Goal: Connect with others: Connect with others

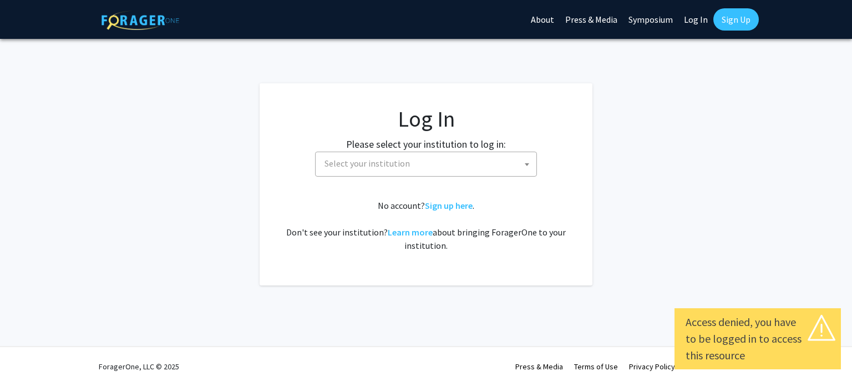
select select
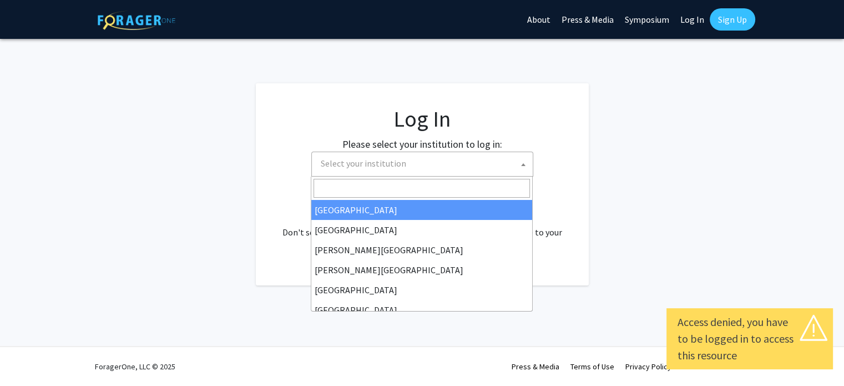
click at [390, 166] on span "Select your institution" at bounding box center [363, 163] width 85 height 11
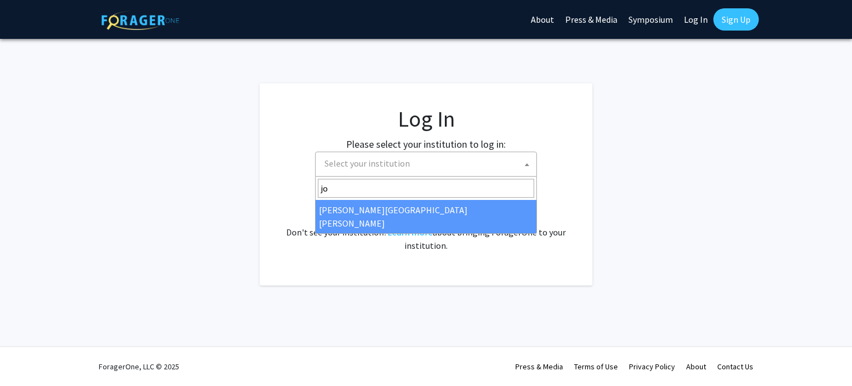
type input "jo"
select select "1"
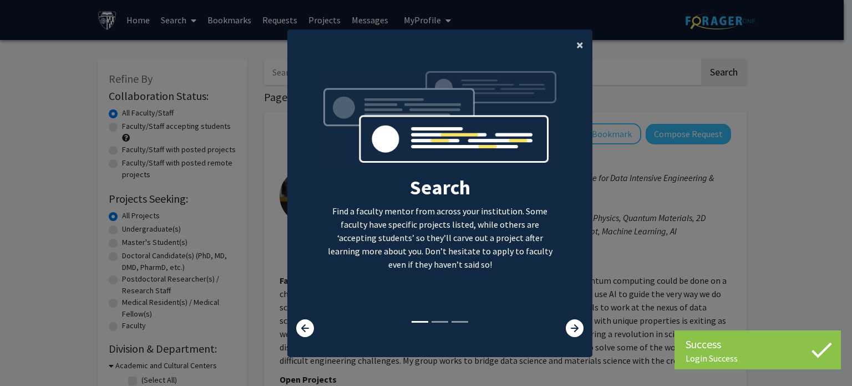
click at [577, 42] on span "×" at bounding box center [580, 44] width 7 height 17
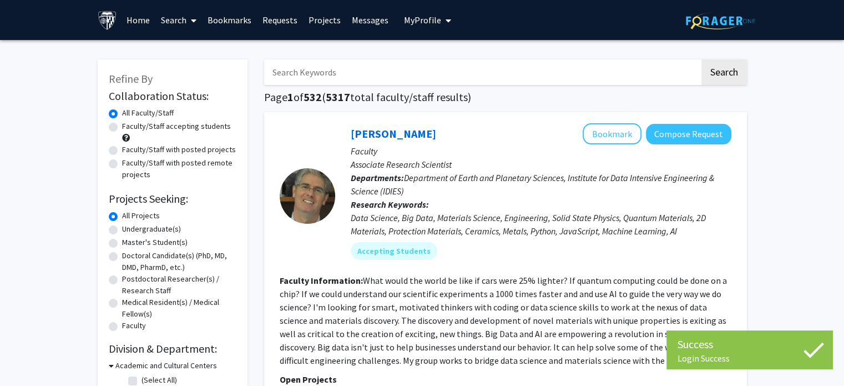
click at [390, 71] on input "Search Keywords" at bounding box center [482, 72] width 436 height 26
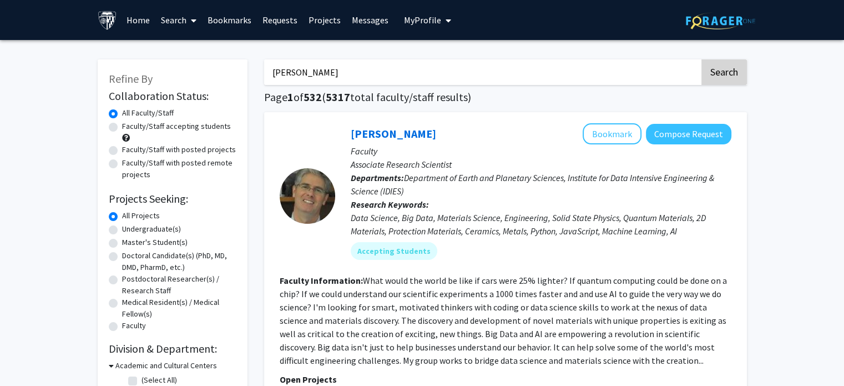
type input "jones taylor"
click at [712, 76] on button "Search" at bounding box center [724, 72] width 46 height 26
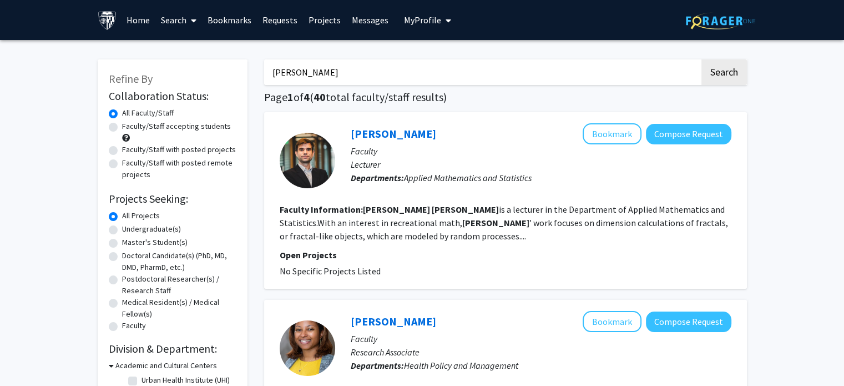
click at [414, 129] on div "Taylor Jones Bookmark Compose Request" at bounding box center [541, 133] width 381 height 21
click at [375, 135] on link "Taylor Jones" at bounding box center [393, 134] width 85 height 14
click at [122, 125] on label "Faculty/Staff accepting students" at bounding box center [176, 126] width 109 height 12
click at [122, 125] on input "Faculty/Staff accepting students" at bounding box center [125, 123] width 7 height 7
radio input "true"
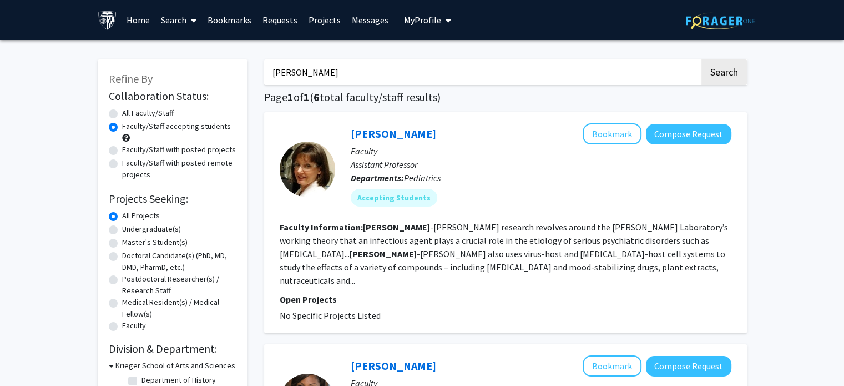
drag, startPoint x: 595, startPoint y: 81, endPoint x: 331, endPoint y: 65, distance: 264.1
click at [331, 65] on input "jones taylor" at bounding box center [482, 72] width 436 height 26
type input "j"
click at [701, 59] on button "Search" at bounding box center [724, 72] width 46 height 26
radio input "true"
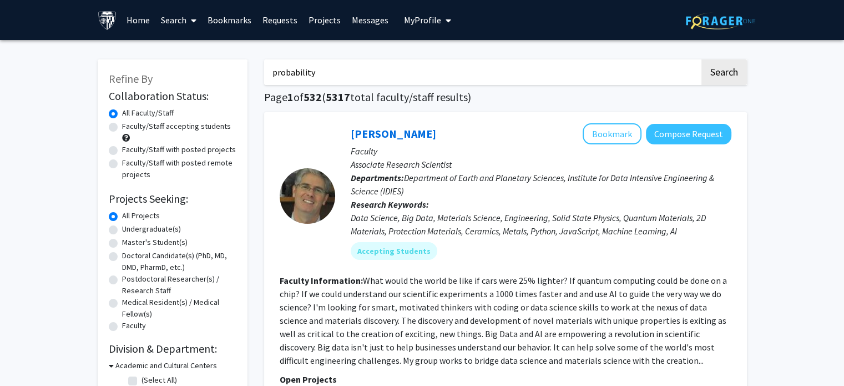
type input "probability"
click at [701, 59] on button "Search" at bounding box center [724, 72] width 46 height 26
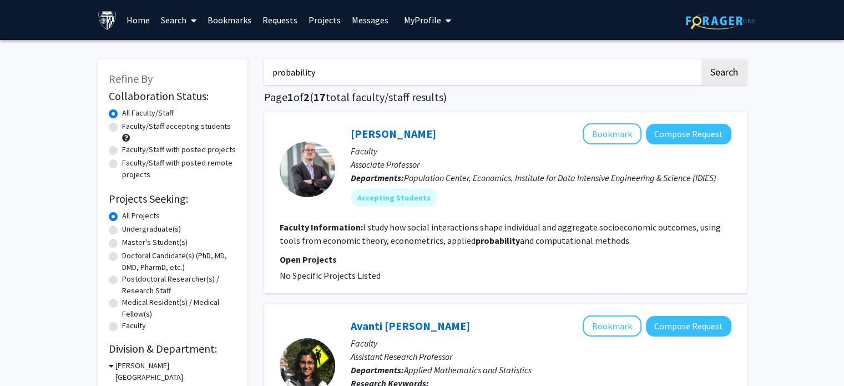
click at [122, 129] on label "Faculty/Staff accepting students" at bounding box center [176, 126] width 109 height 12
click at [122, 128] on input "Faculty/Staff accepting students" at bounding box center [125, 123] width 7 height 7
radio input "true"
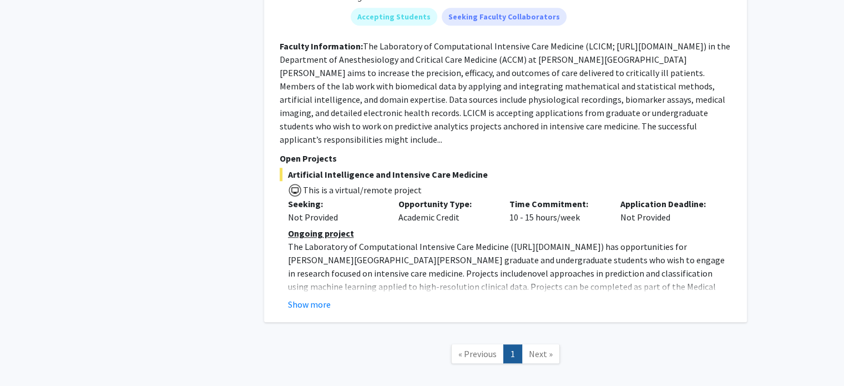
scroll to position [894, 0]
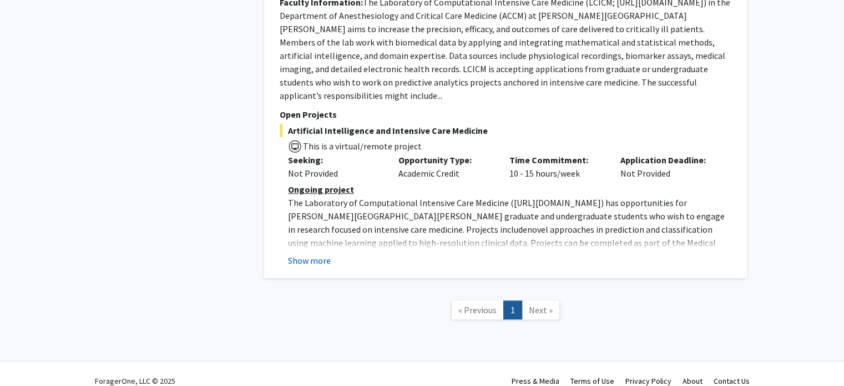
click at [311, 254] on button "Show more" at bounding box center [309, 260] width 43 height 13
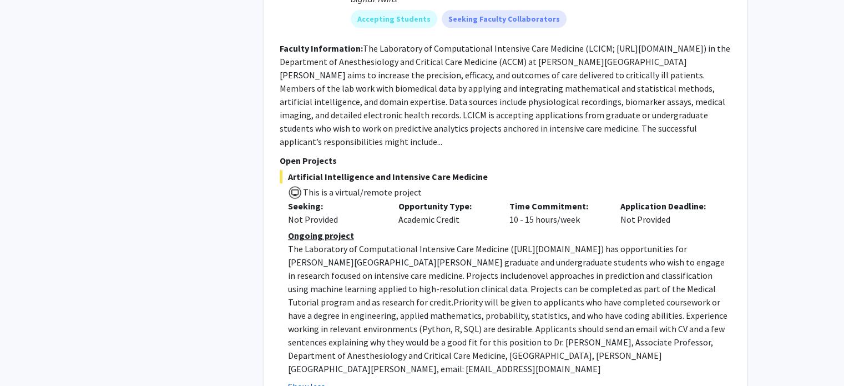
scroll to position [848, 0]
click at [668, 124] on fg-read-more "The Laboratory of Computational Intensive Care Medicine (LCICM; https://lcicm.j…" at bounding box center [505, 94] width 451 height 104
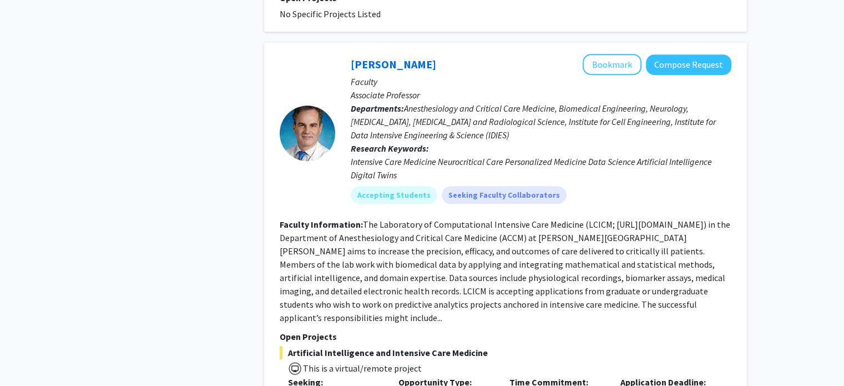
scroll to position [671, 0]
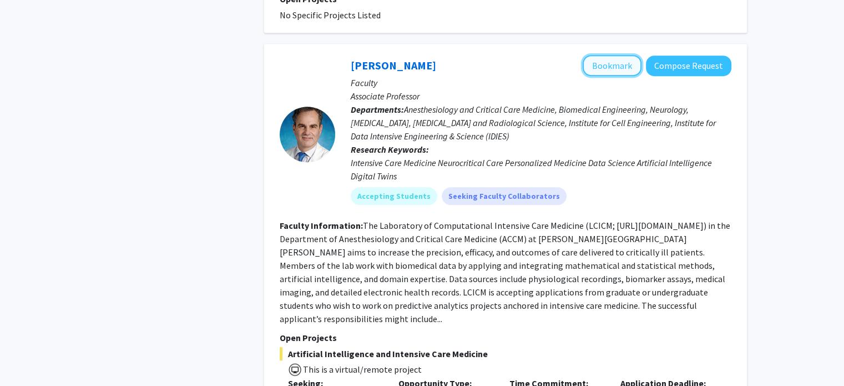
click at [619, 68] on button "Bookmark" at bounding box center [612, 65] width 59 height 21
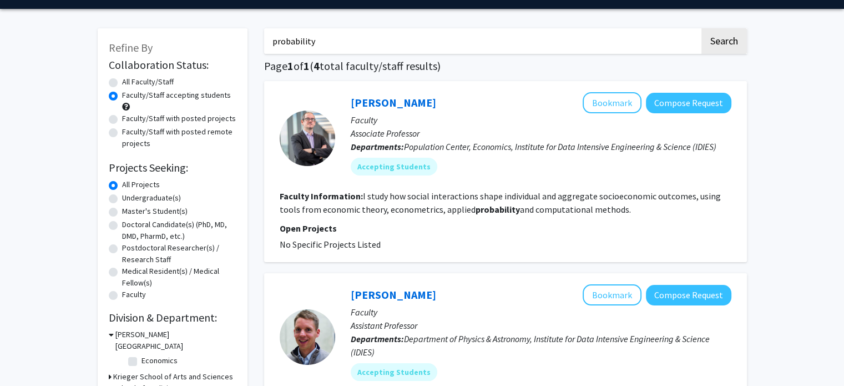
scroll to position [0, 0]
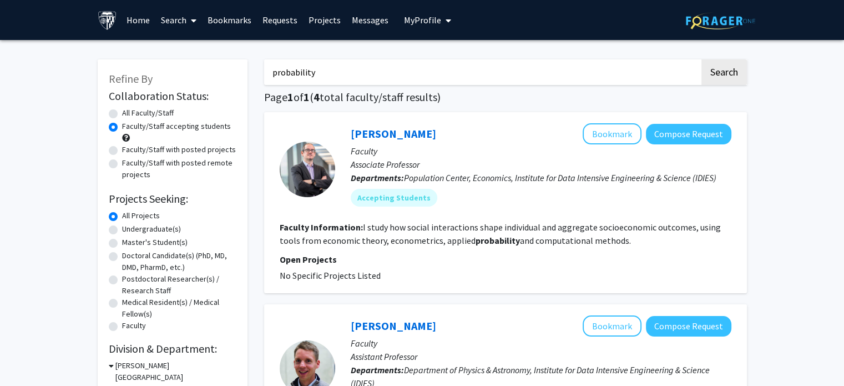
click at [122, 154] on label "Faculty/Staff with posted projects" at bounding box center [179, 150] width 114 height 12
click at [122, 151] on input "Faculty/Staff with posted projects" at bounding box center [125, 147] width 7 height 7
radio input "true"
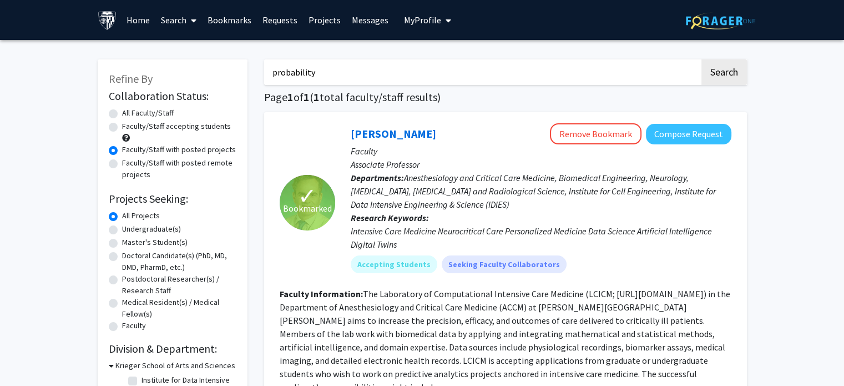
drag, startPoint x: 346, startPoint y: 72, endPoint x: 257, endPoint y: 84, distance: 89.6
click at [257, 84] on div "probability Search Page 1 of 1 ( 1 total faculty/staff results) ✓ Bookmarked Ro…" at bounding box center [505, 340] width 499 height 585
click at [122, 246] on label "Master's Student(s)" at bounding box center [154, 242] width 65 height 12
click at [122, 244] on input "Master's Student(s)" at bounding box center [125, 239] width 7 height 7
radio input "true"
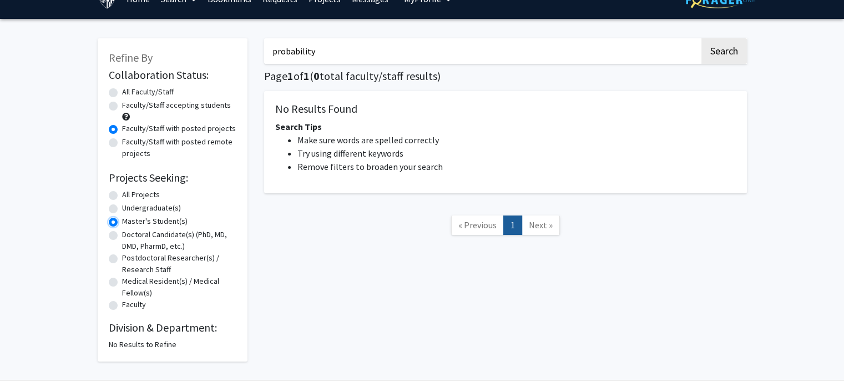
scroll to position [22, 0]
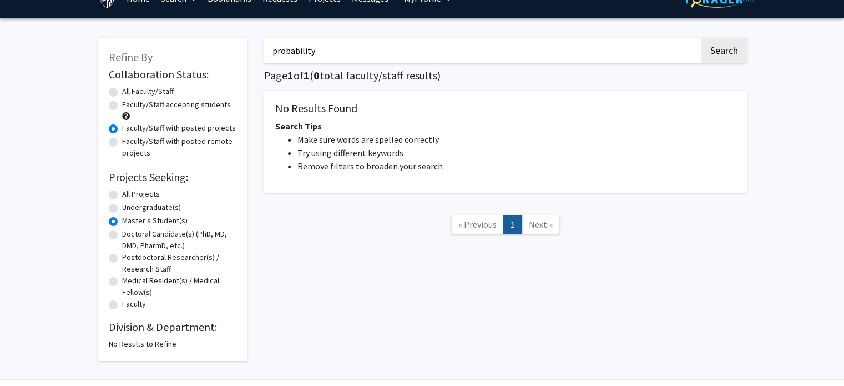
click at [122, 194] on label "All Projects" at bounding box center [141, 194] width 38 height 12
click at [122, 194] on input "All Projects" at bounding box center [125, 191] width 7 height 7
radio input "true"
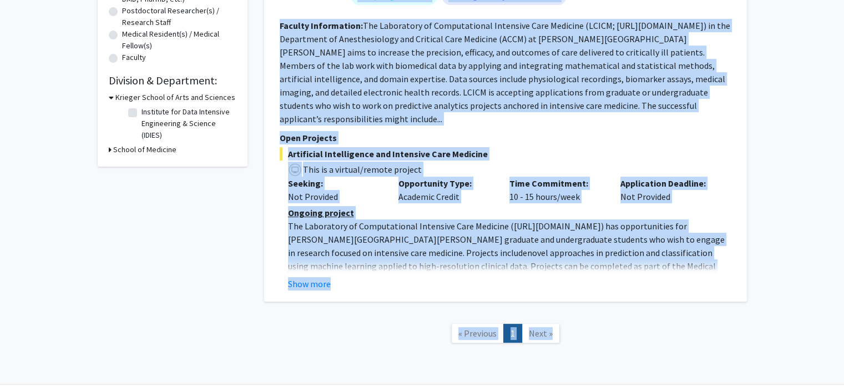
scroll to position [292, 0]
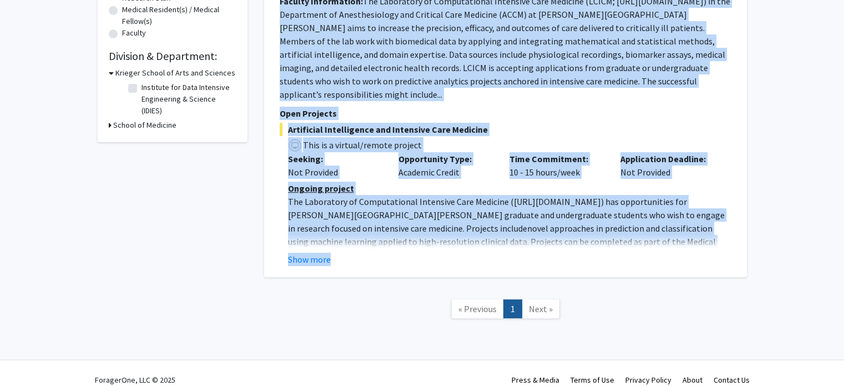
drag, startPoint x: 345, startPoint y: 130, endPoint x: 371, endPoint y: 246, distance: 118.9
click at [371, 246] on fg-search-faculty "✓ Bookmarked Robert Stevens Remove Bookmark Compose Request Faculty Associate P…" at bounding box center [506, 48] width 452 height 435
copy fg-search-faculty "Robert Stevens Remove Bookmark Compose Request Faculty Associate Professor Depa…"
click at [305, 252] on button "Show more" at bounding box center [309, 258] width 43 height 13
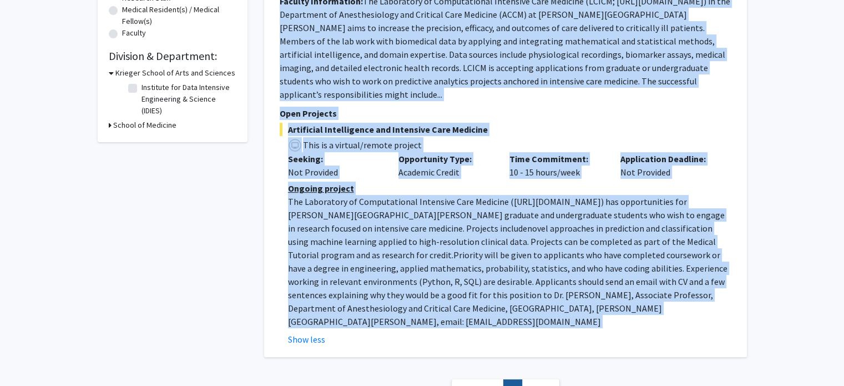
copy fg-search-faculty "Robert Stevens Remove Bookmark Compose Request Faculty Associate Professor Depa…"
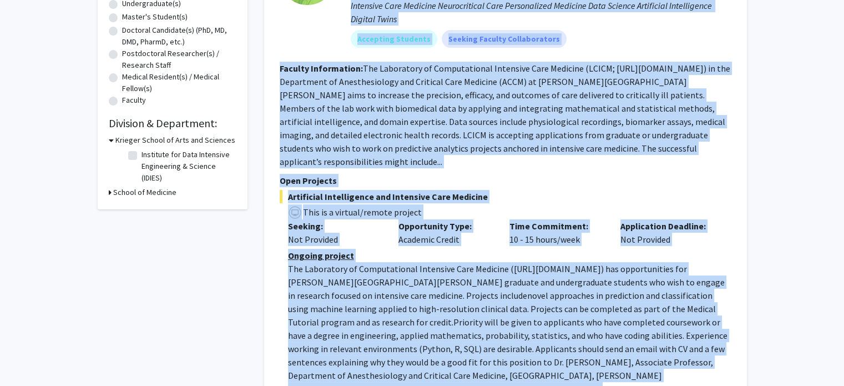
scroll to position [227, 0]
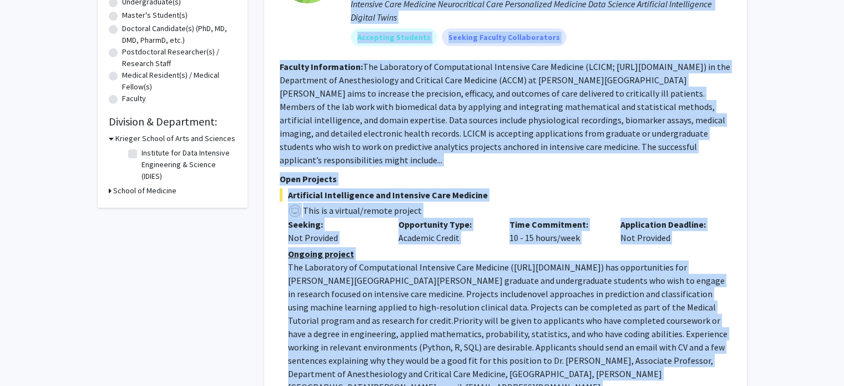
click at [835, 198] on div "Refine By Collaboration Status: Collaboration Status All Faculty/Staff Collabor…" at bounding box center [422, 162] width 844 height 698
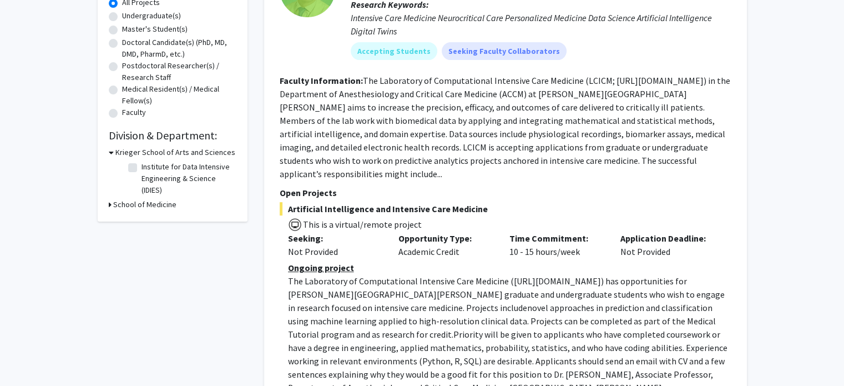
scroll to position [209, 0]
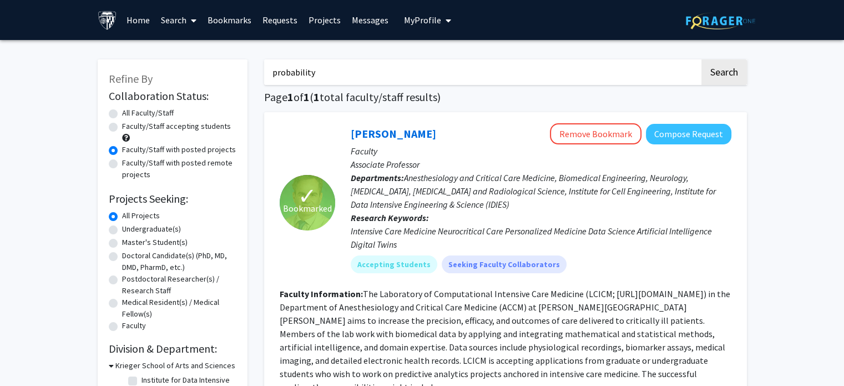
drag, startPoint x: 0, startPoint y: 0, endPoint x: 238, endPoint y: 24, distance: 238.7
click at [238, 24] on link "Bookmarks" at bounding box center [229, 20] width 55 height 39
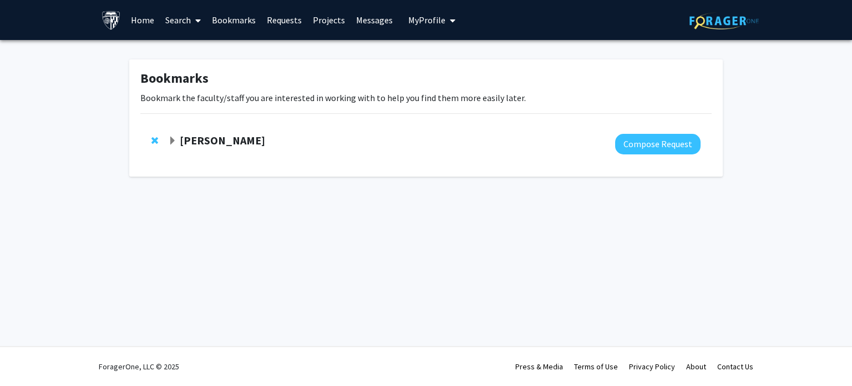
click at [282, 135] on div "Robert Stevens" at bounding box center [288, 141] width 240 height 14
click at [189, 141] on strong "Robert Stevens" at bounding box center [222, 140] width 85 height 14
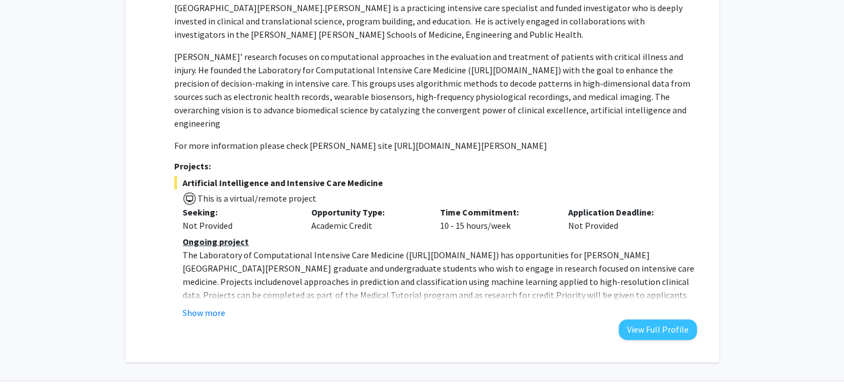
scroll to position [211, 0]
click at [206, 306] on button "Show more" at bounding box center [204, 312] width 43 height 13
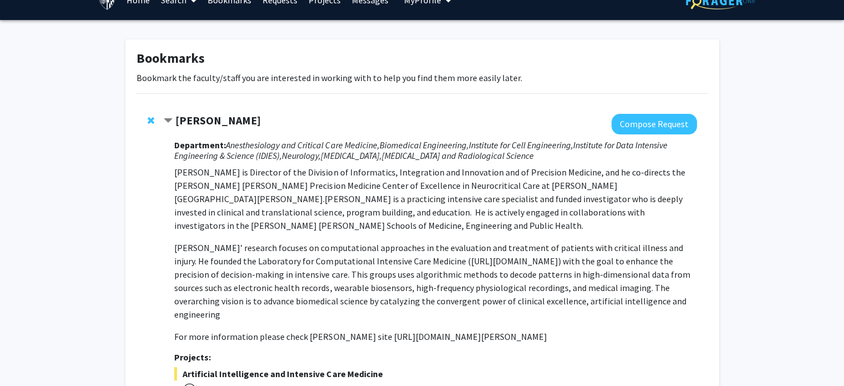
scroll to position [0, 0]
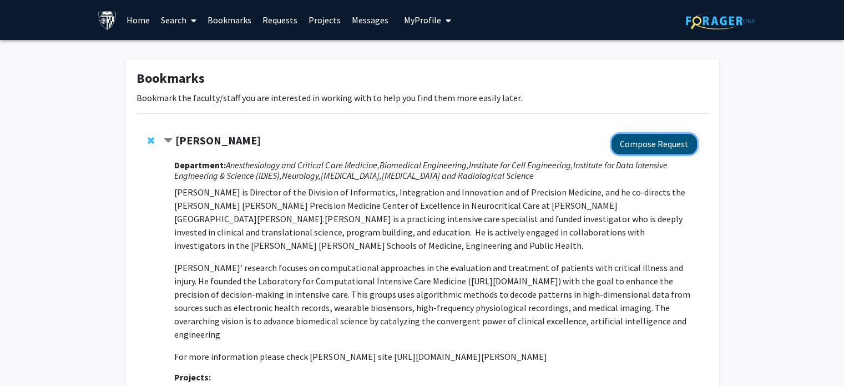
click at [646, 145] on button "Compose Request" at bounding box center [654, 144] width 85 height 21
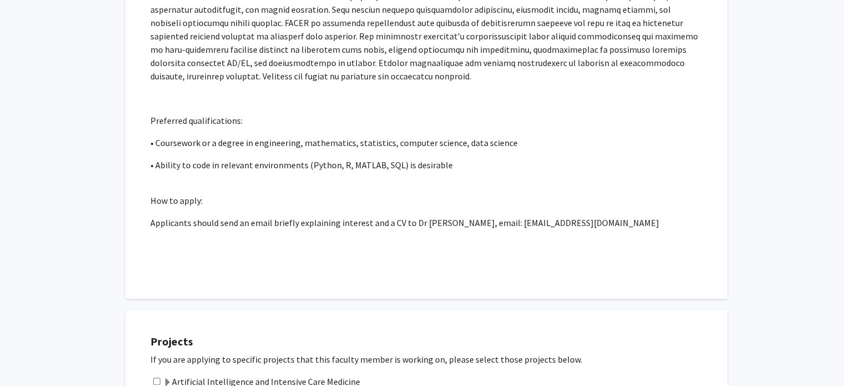
scroll to position [339, 0]
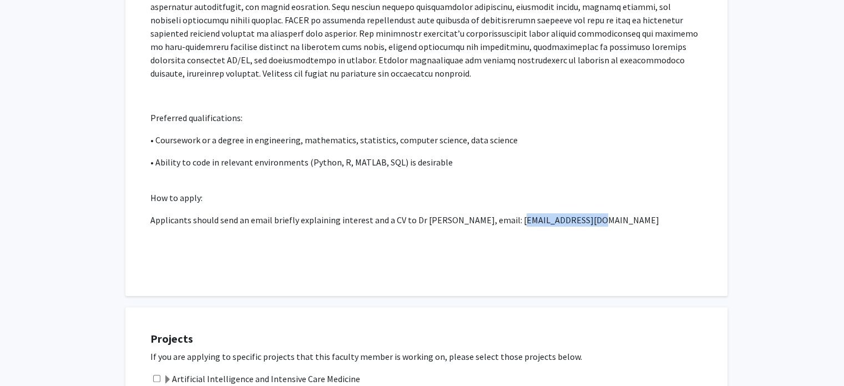
drag, startPoint x: 506, startPoint y: 208, endPoint x: 582, endPoint y: 209, distance: 75.5
click at [582, 213] on p "Applicants should send an email briefly explaining interest and a CV to Dr Robe…" at bounding box center [426, 219] width 552 height 13
copy p "rstevens@jhmi.edu"
click at [414, 191] on p "How to apply:" at bounding box center [426, 197] width 552 height 13
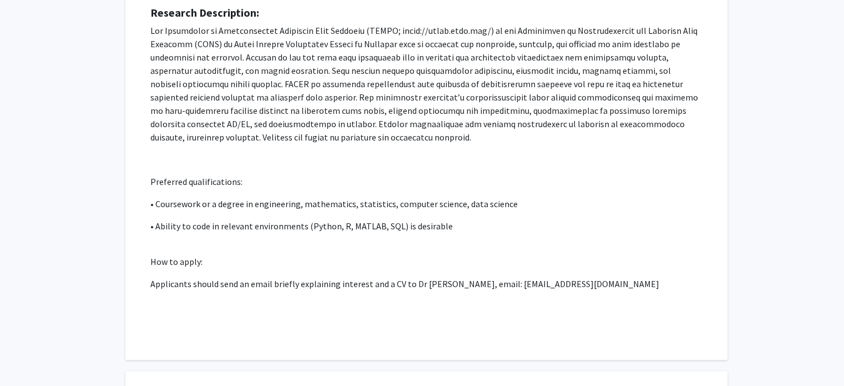
scroll to position [276, 0]
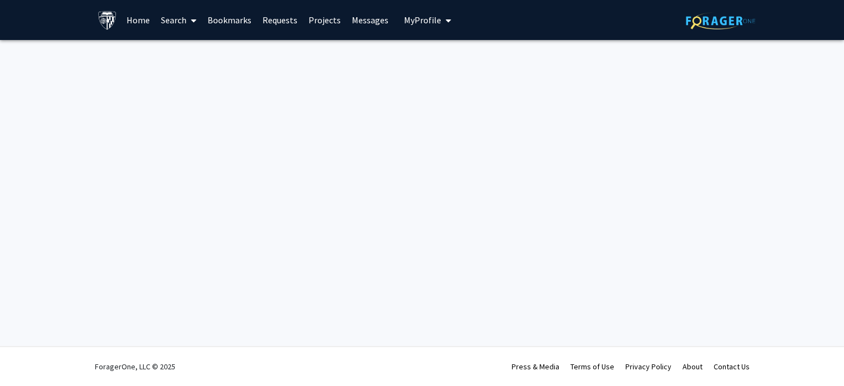
click at [220, 24] on link "Bookmarks" at bounding box center [229, 20] width 55 height 39
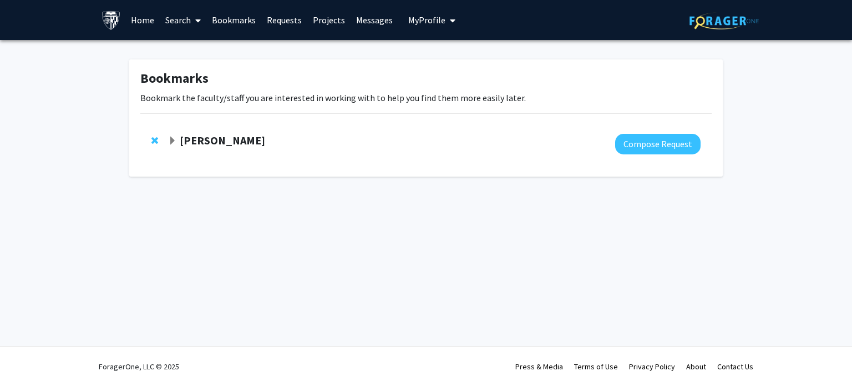
click at [218, 152] on div at bounding box center [434, 144] width 533 height 21
click at [191, 146] on strong "[PERSON_NAME]" at bounding box center [222, 140] width 85 height 14
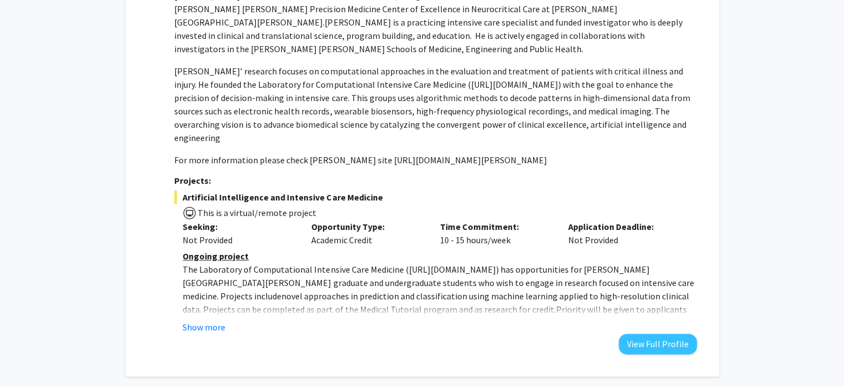
scroll to position [232, 0]
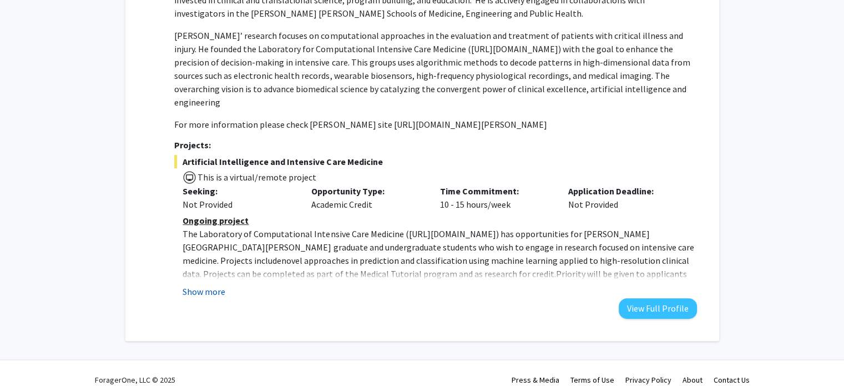
click at [204, 285] on button "Show more" at bounding box center [204, 291] width 43 height 13
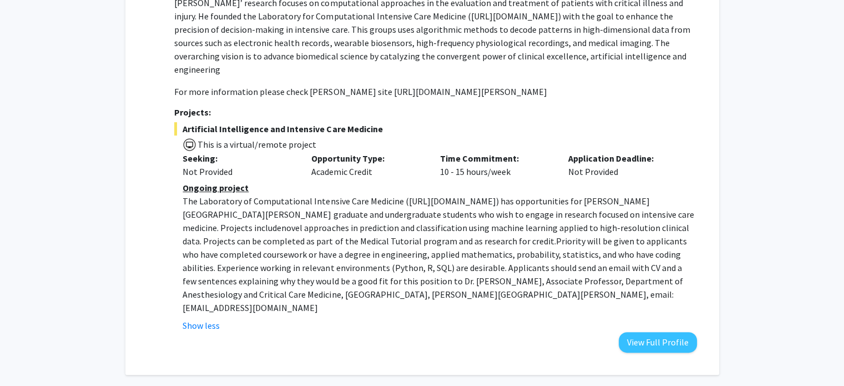
scroll to position [265, 0]
